Goal: Information Seeking & Learning: Learn about a topic

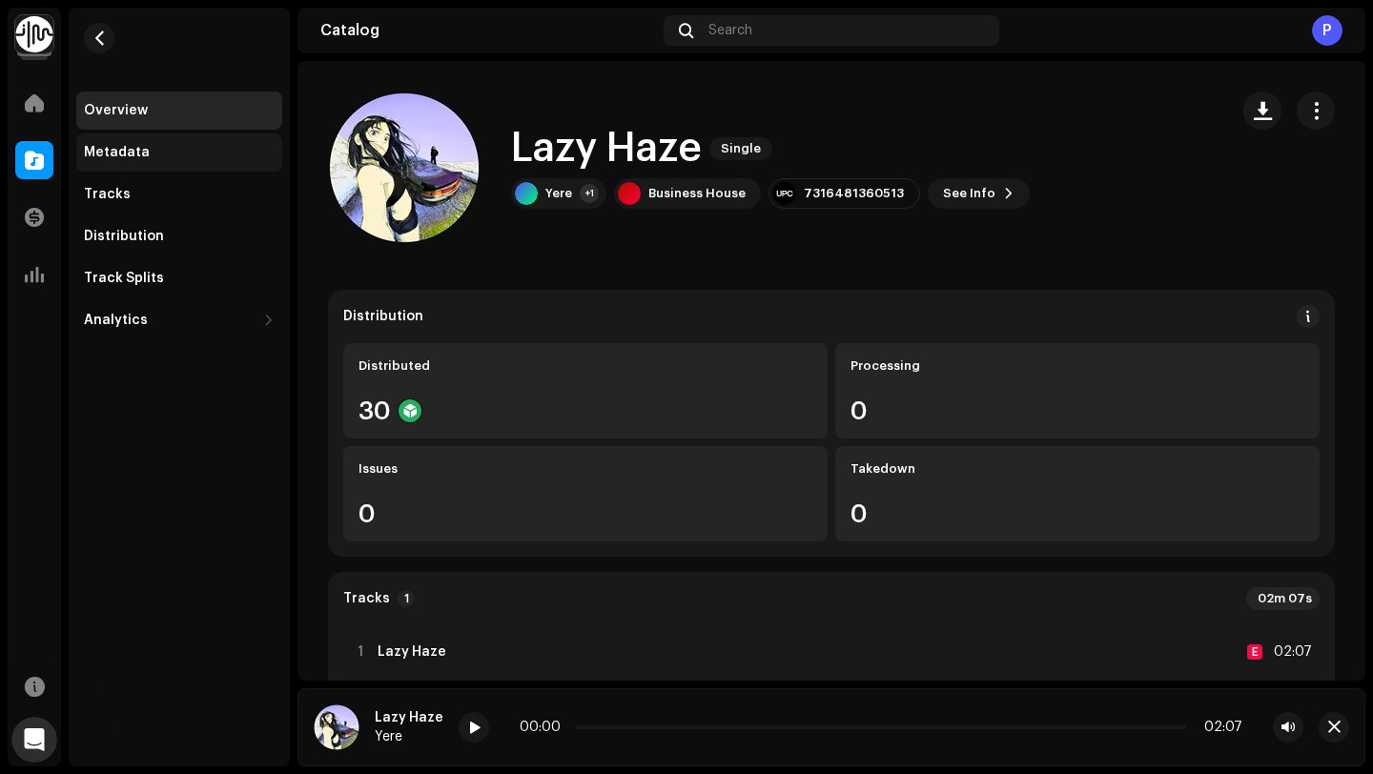
scroll to position [3, 0]
click at [122, 120] on div "Overview" at bounding box center [179, 111] width 206 height 38
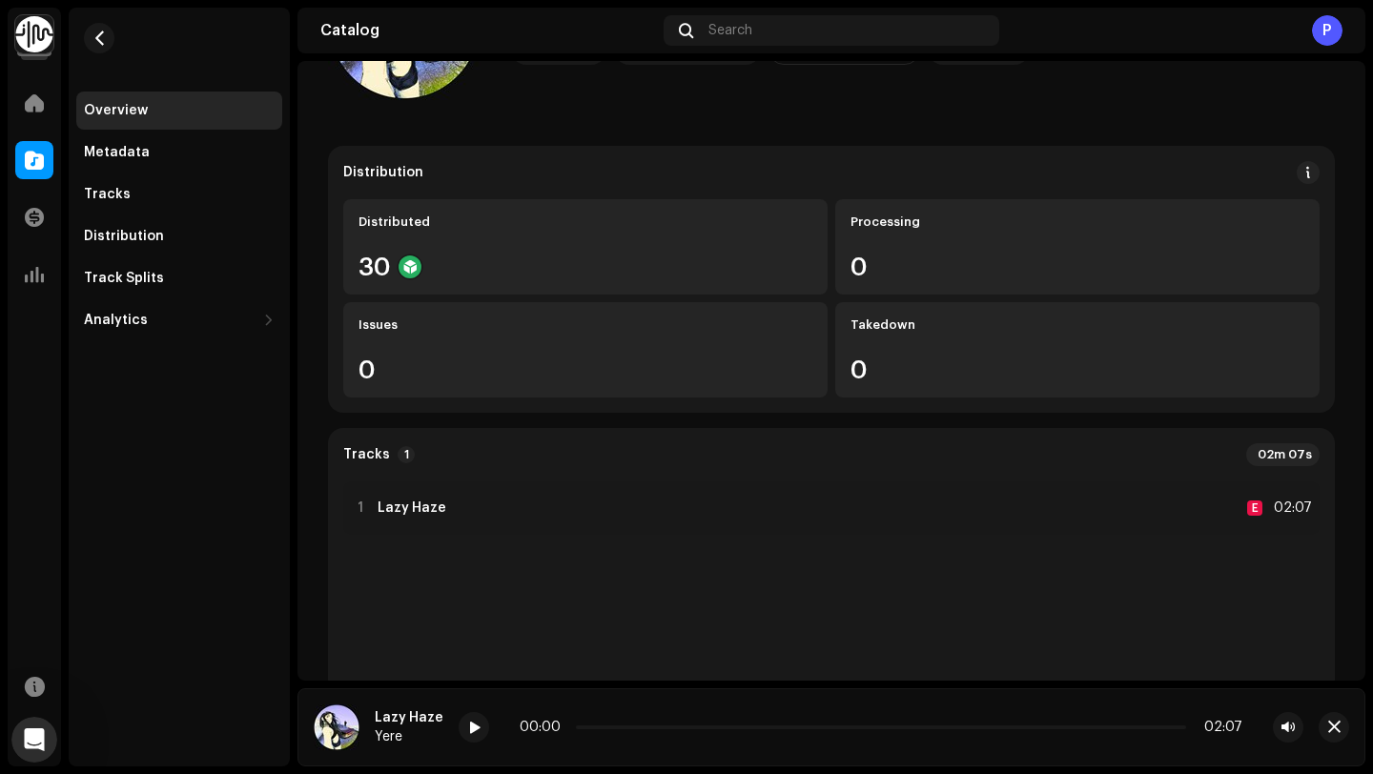
scroll to position [167, 0]
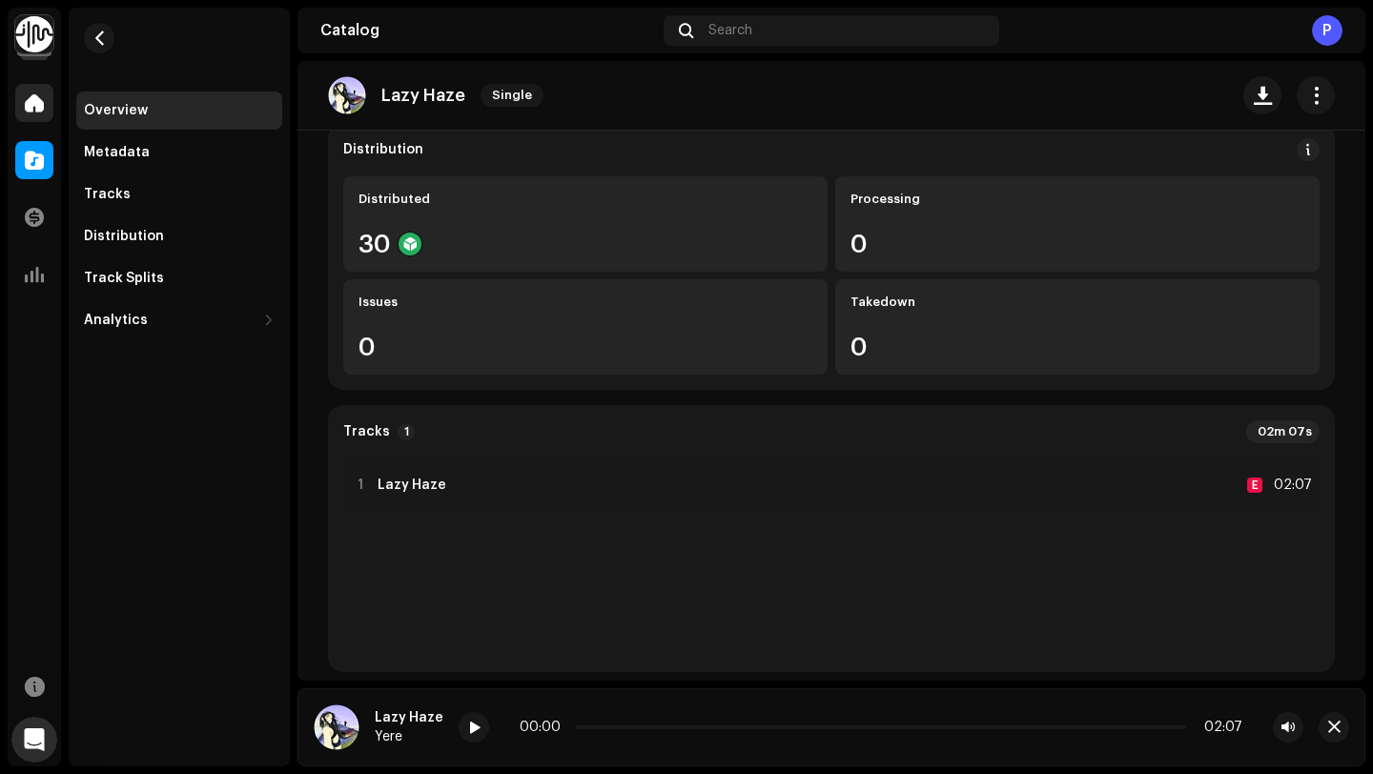
click at [31, 95] on span at bounding box center [34, 102] width 19 height 15
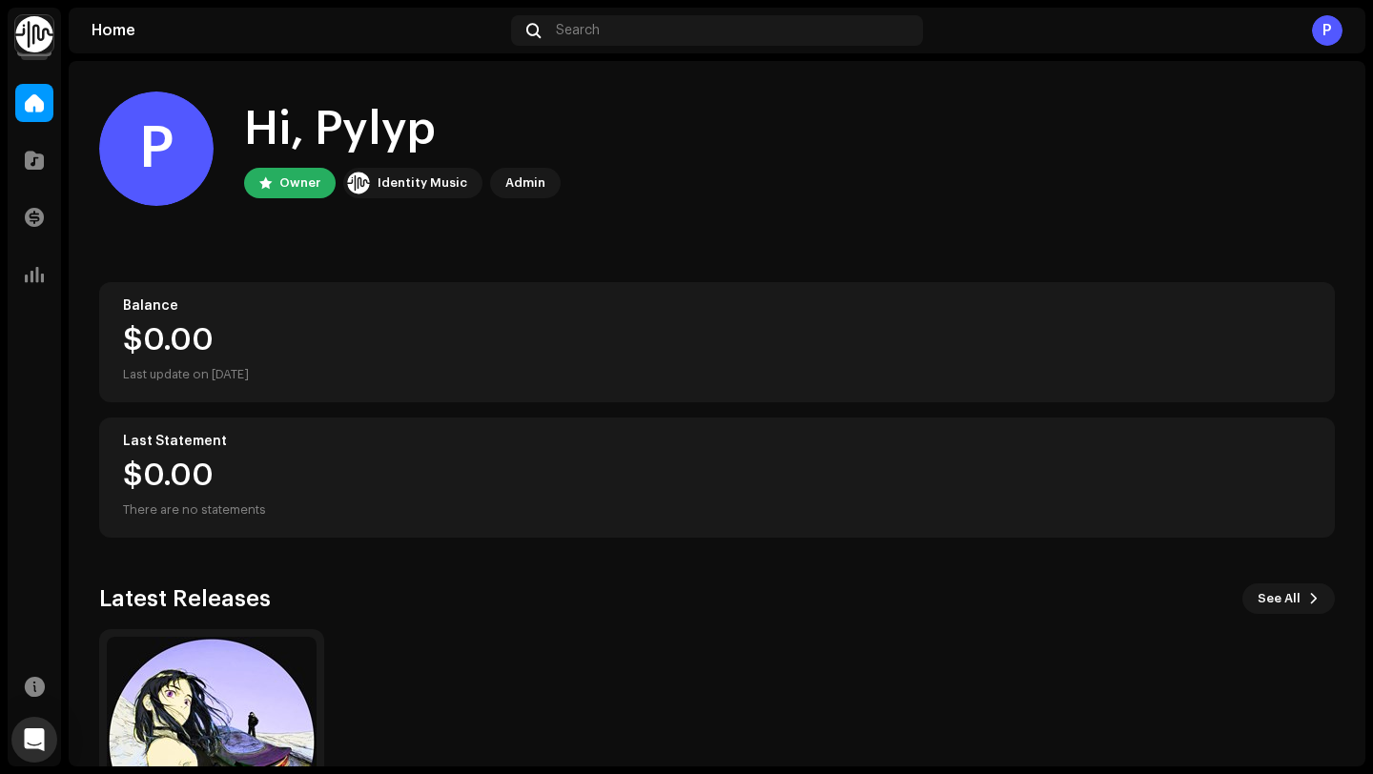
scroll to position [168, 0]
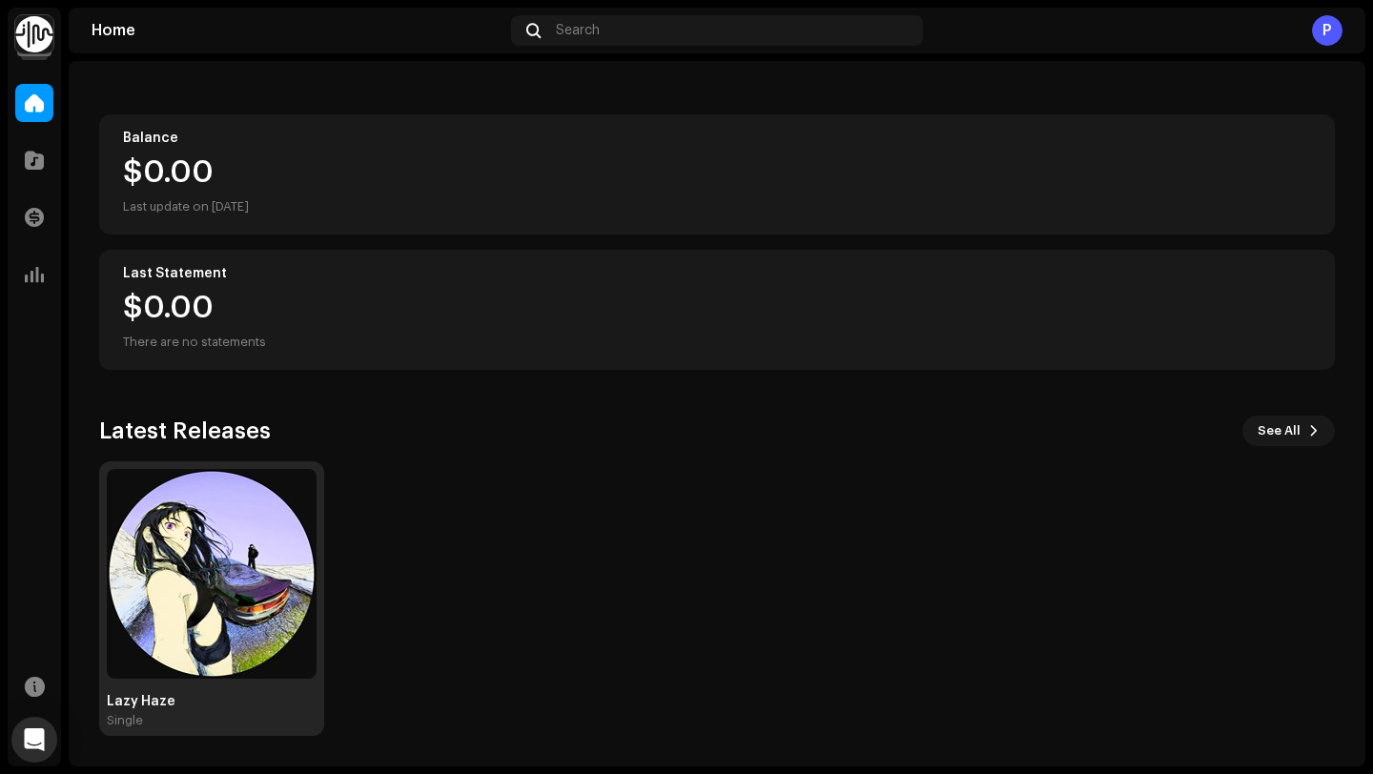
click at [303, 488] on img at bounding box center [212, 574] width 210 height 210
